Goal: Task Accomplishment & Management: Use online tool/utility

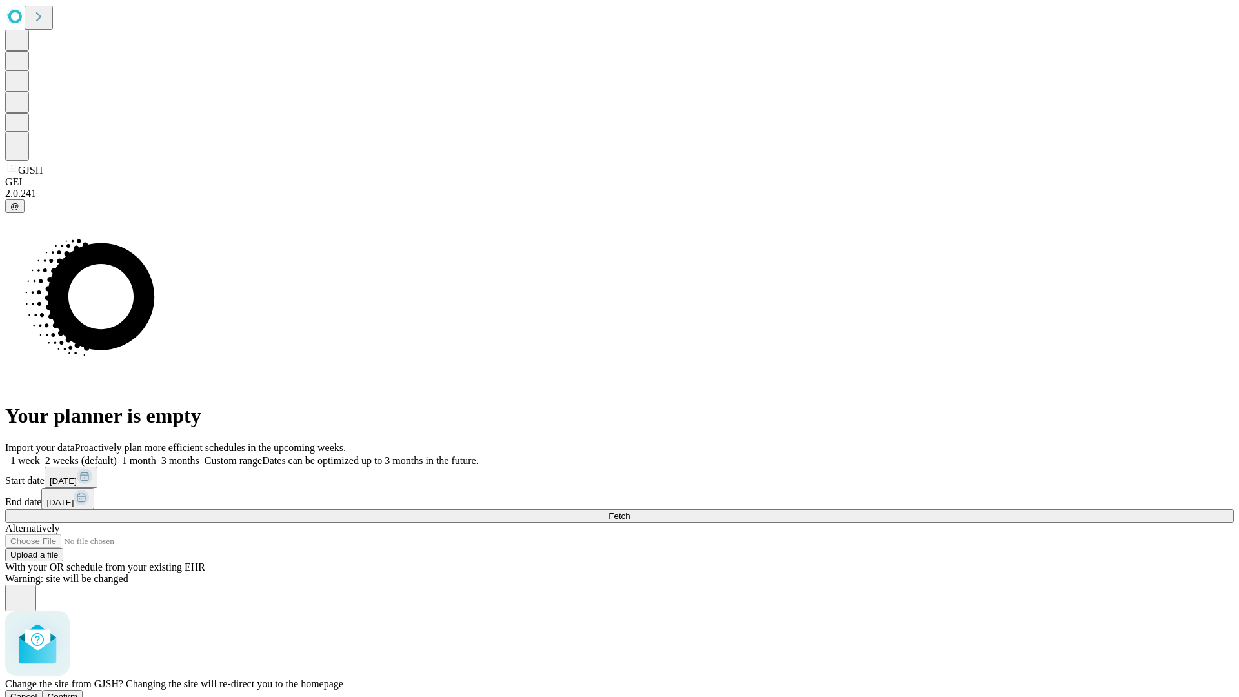
click at [78, 692] on span "Confirm" at bounding box center [63, 697] width 30 height 10
click at [40, 455] on label "1 week" at bounding box center [22, 460] width 35 height 11
click at [630, 511] on span "Fetch" at bounding box center [619, 516] width 21 height 10
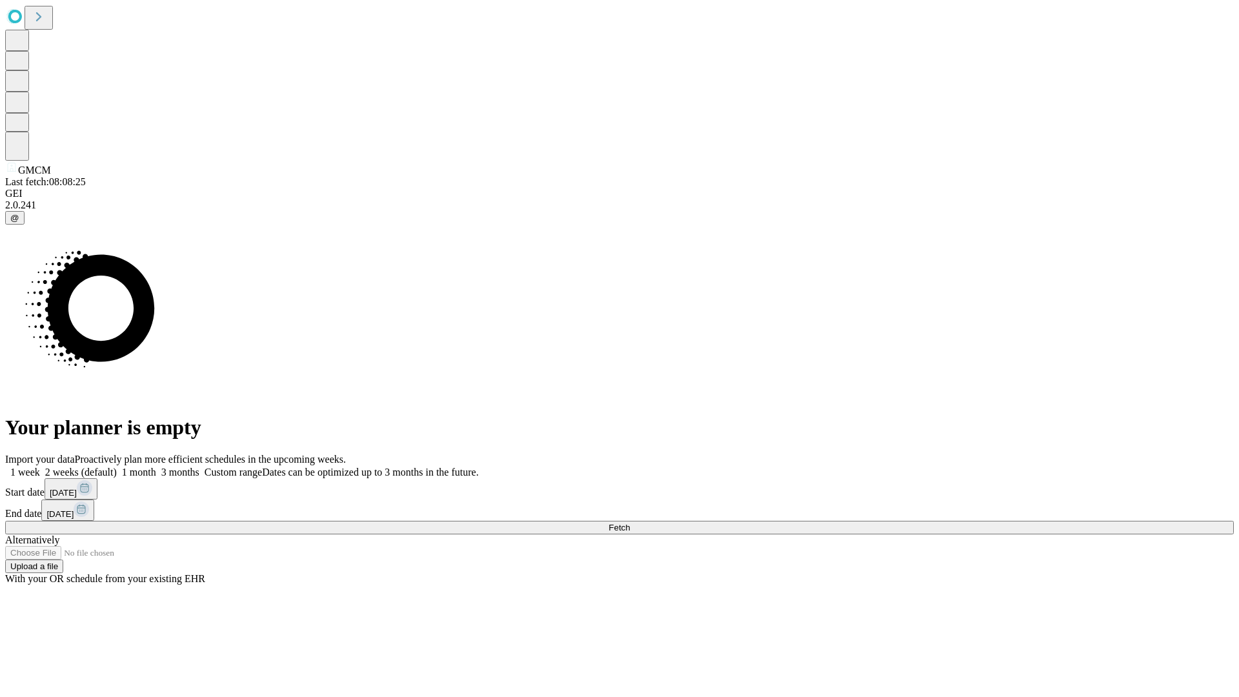
click at [40, 467] on label "1 week" at bounding box center [22, 472] width 35 height 11
click at [630, 523] on span "Fetch" at bounding box center [619, 528] width 21 height 10
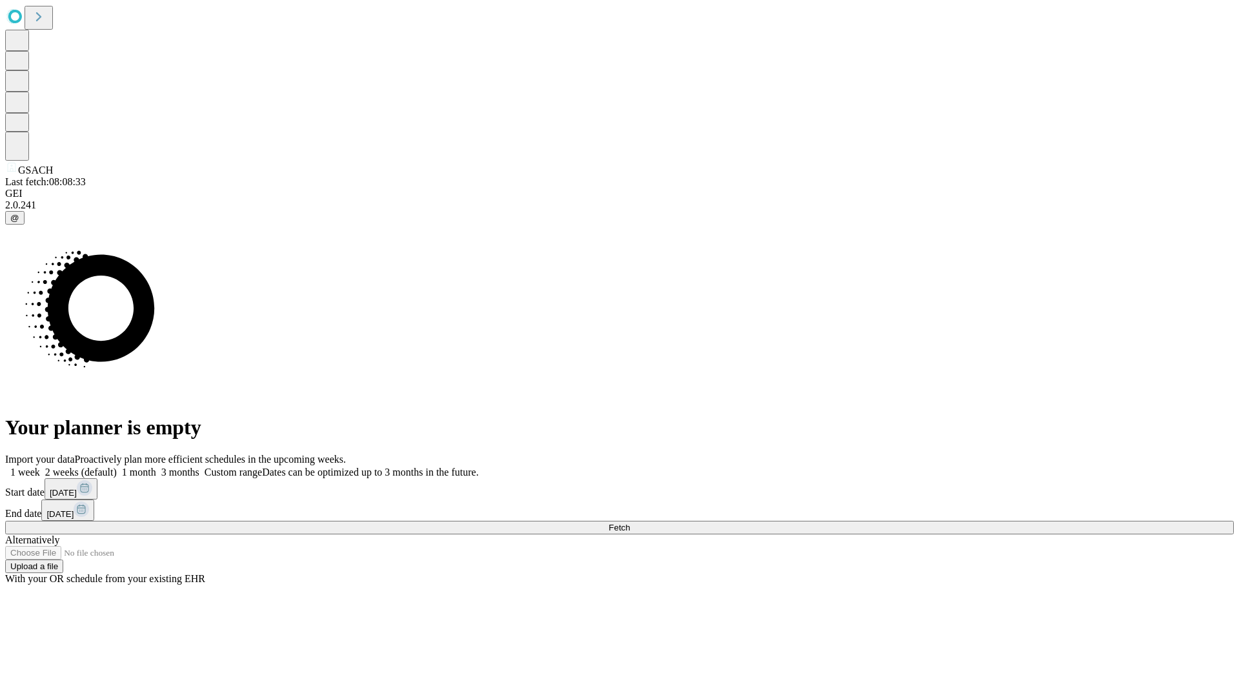
click at [40, 467] on label "1 week" at bounding box center [22, 472] width 35 height 11
click at [630, 523] on span "Fetch" at bounding box center [619, 528] width 21 height 10
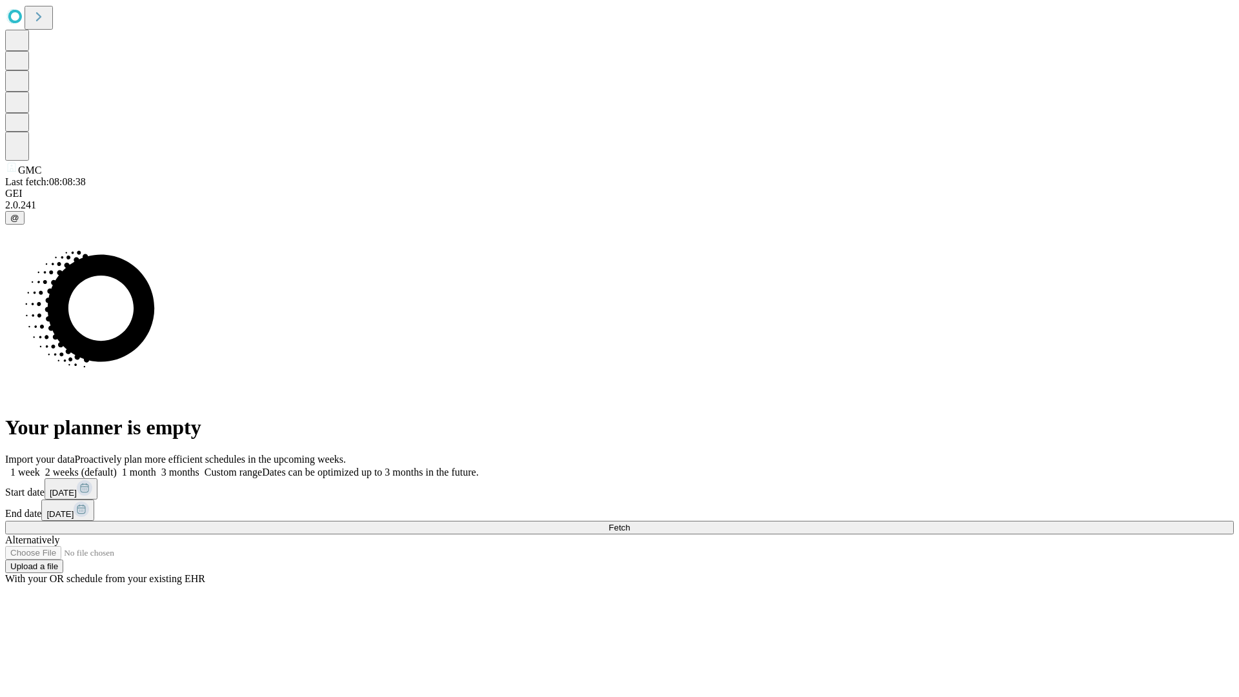
click at [40, 467] on label "1 week" at bounding box center [22, 472] width 35 height 11
click at [630, 523] on span "Fetch" at bounding box center [619, 528] width 21 height 10
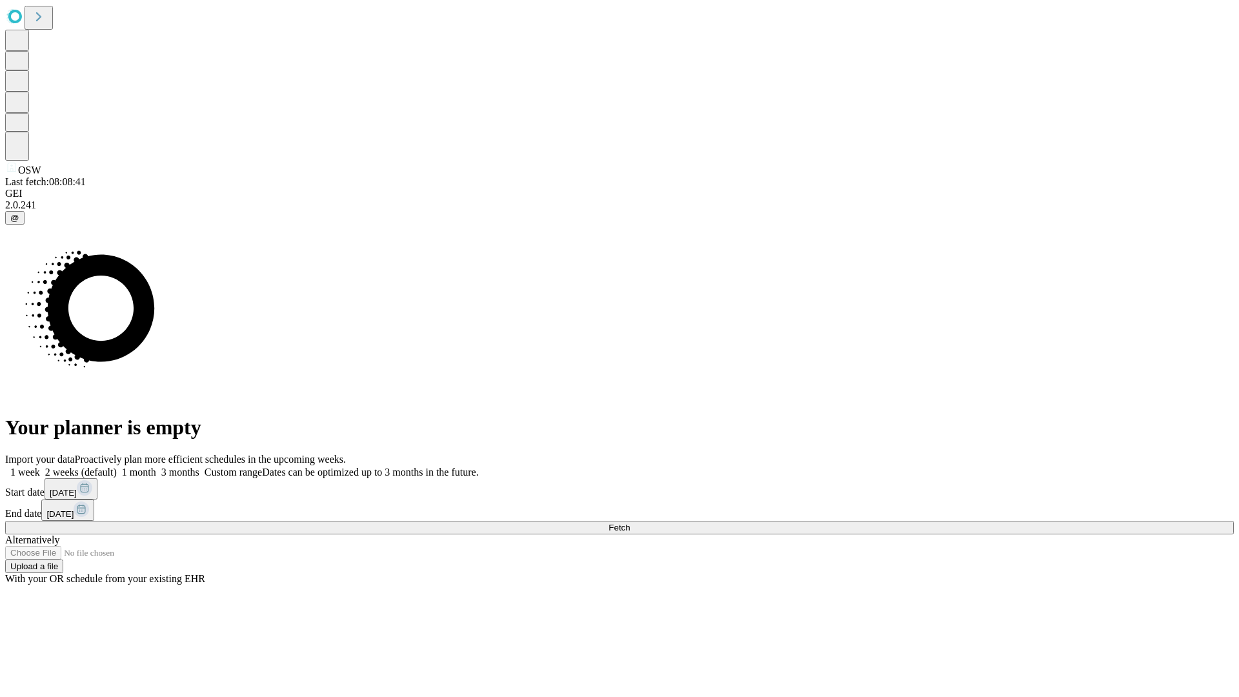
click at [40, 467] on label "1 week" at bounding box center [22, 472] width 35 height 11
click at [630, 523] on span "Fetch" at bounding box center [619, 528] width 21 height 10
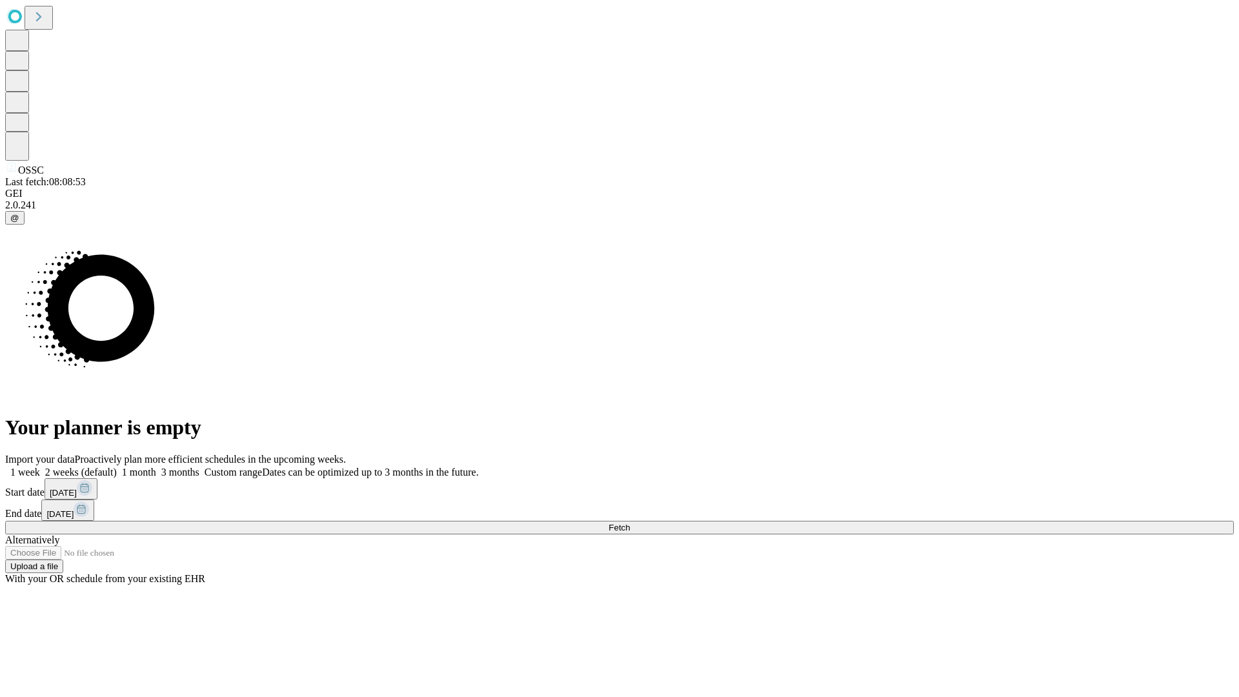
click at [40, 467] on label "1 week" at bounding box center [22, 472] width 35 height 11
click at [630, 523] on span "Fetch" at bounding box center [619, 528] width 21 height 10
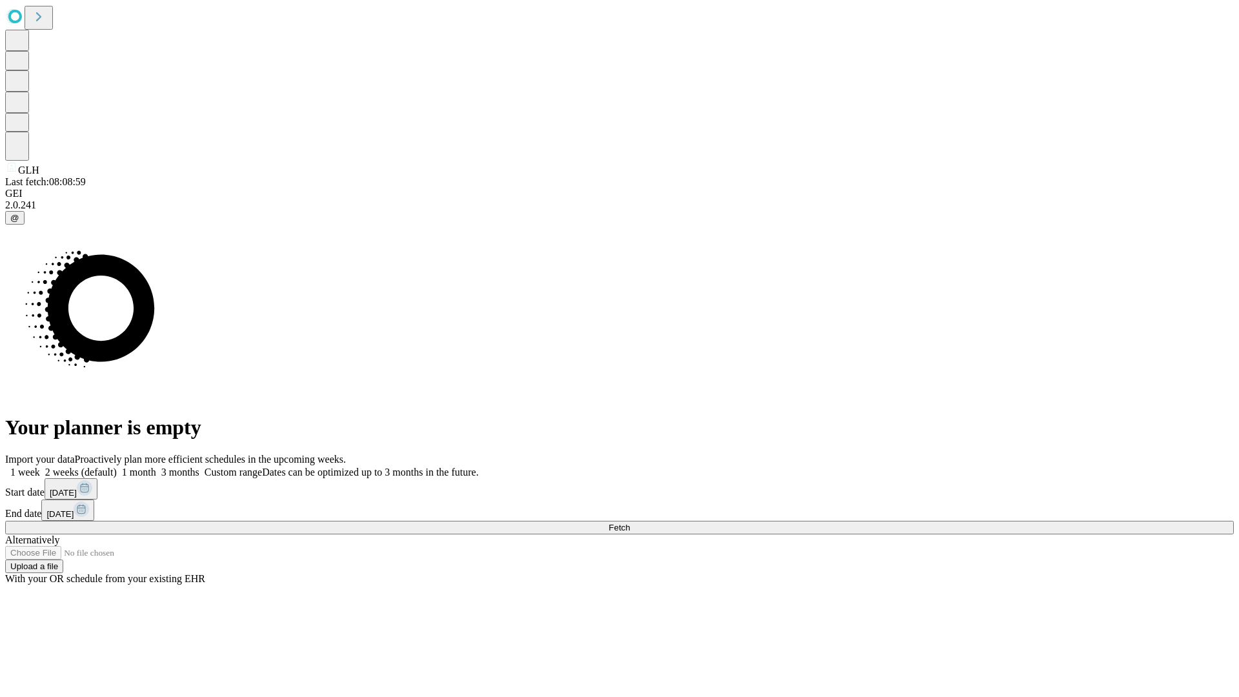
click at [40, 467] on label "1 week" at bounding box center [22, 472] width 35 height 11
click at [630, 523] on span "Fetch" at bounding box center [619, 528] width 21 height 10
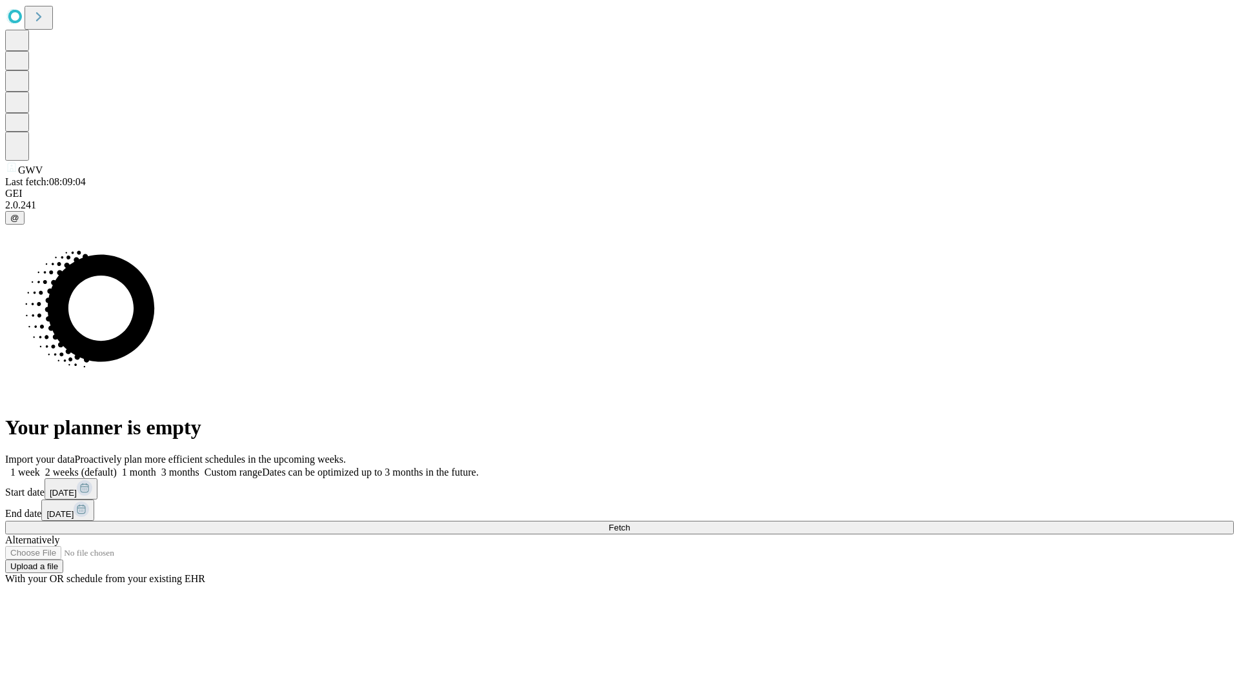
click at [40, 467] on label "1 week" at bounding box center [22, 472] width 35 height 11
click at [630, 523] on span "Fetch" at bounding box center [619, 528] width 21 height 10
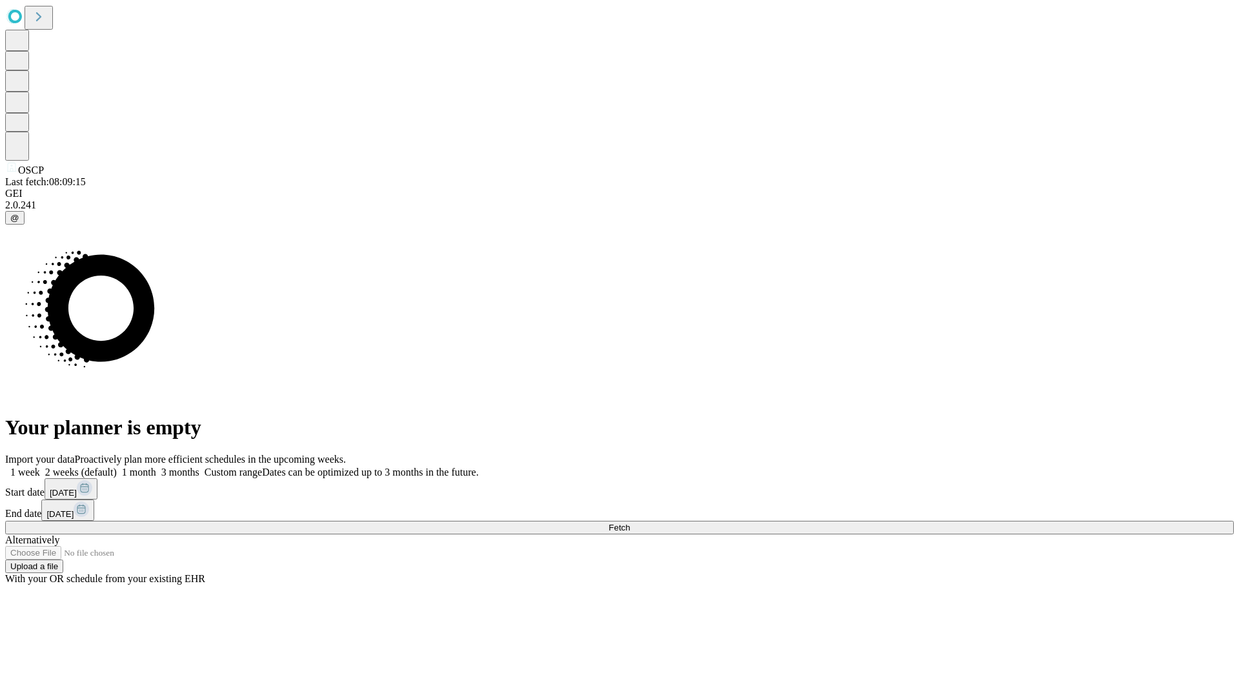
click at [40, 467] on label "1 week" at bounding box center [22, 472] width 35 height 11
click at [630, 523] on span "Fetch" at bounding box center [619, 528] width 21 height 10
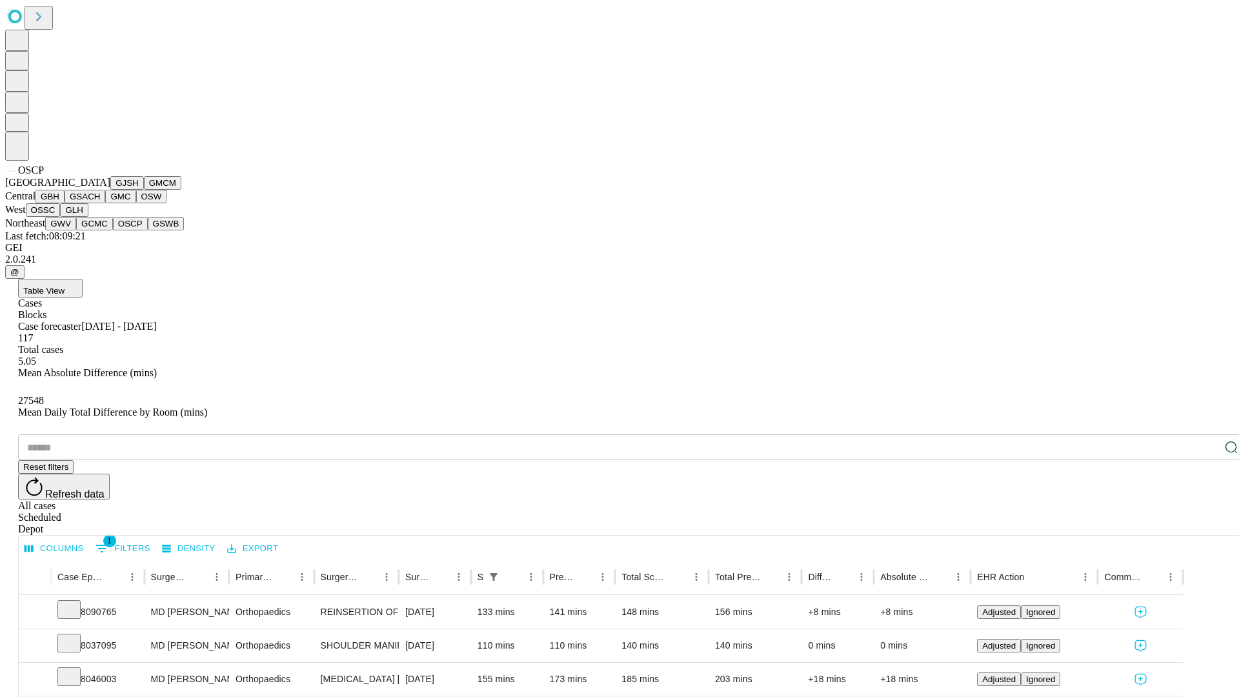
click at [148, 230] on button "GSWB" at bounding box center [166, 224] width 37 height 14
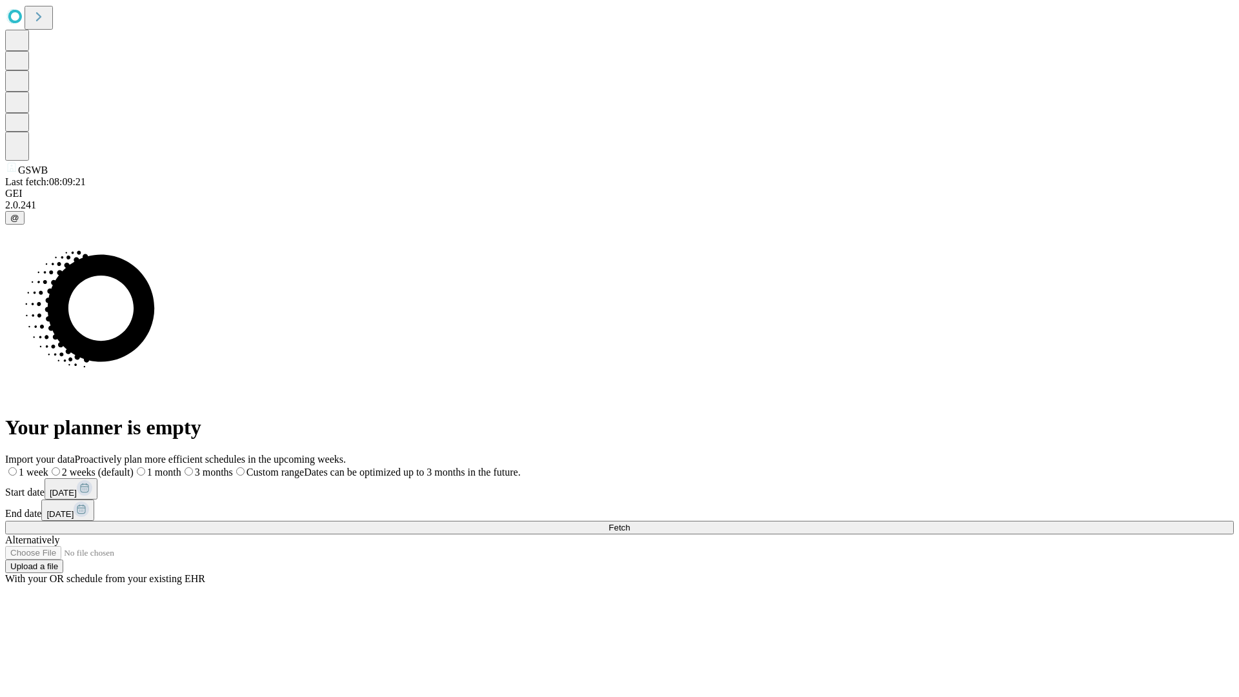
click at [48, 467] on label "1 week" at bounding box center [26, 472] width 43 height 11
click at [630, 523] on span "Fetch" at bounding box center [619, 528] width 21 height 10
